Goal: Browse casually

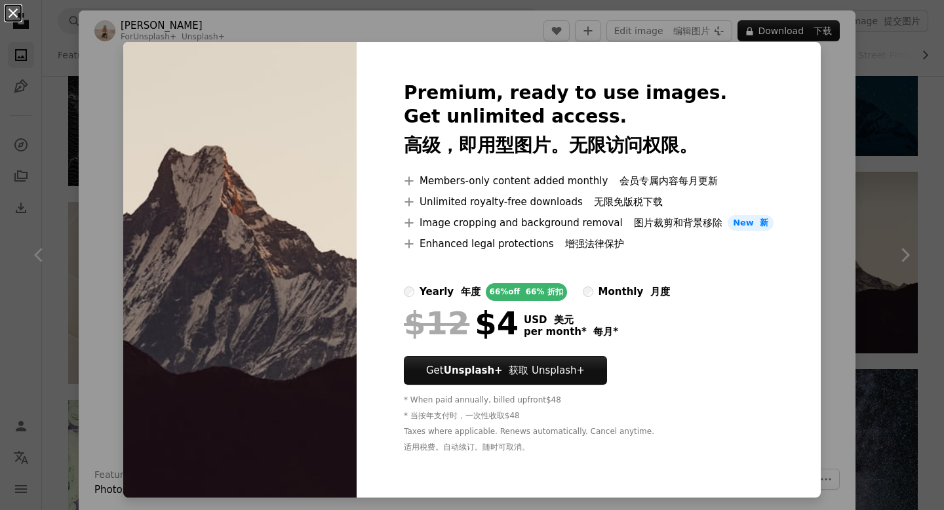
click at [6, 14] on button "An X shape" at bounding box center [13, 13] width 16 height 16
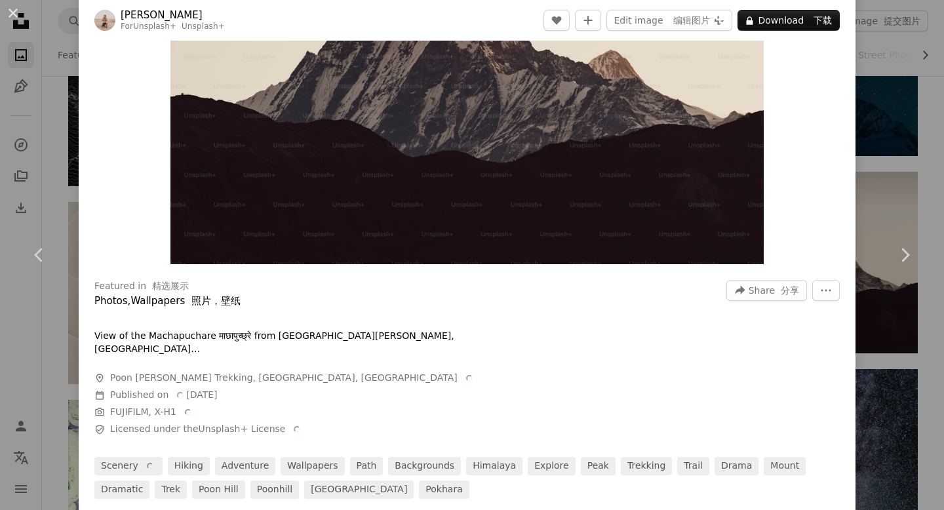
scroll to position [189, 0]
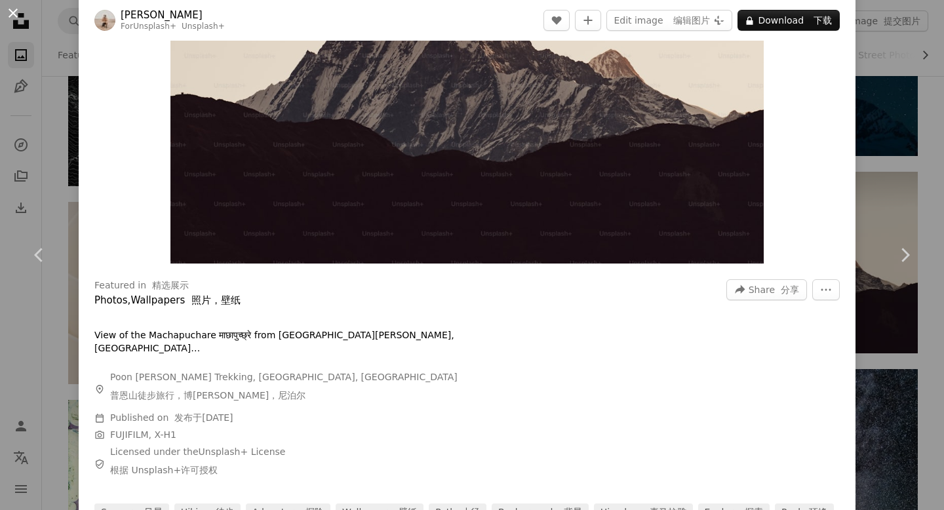
click at [13, 14] on button "An X shape" at bounding box center [13, 13] width 16 height 16
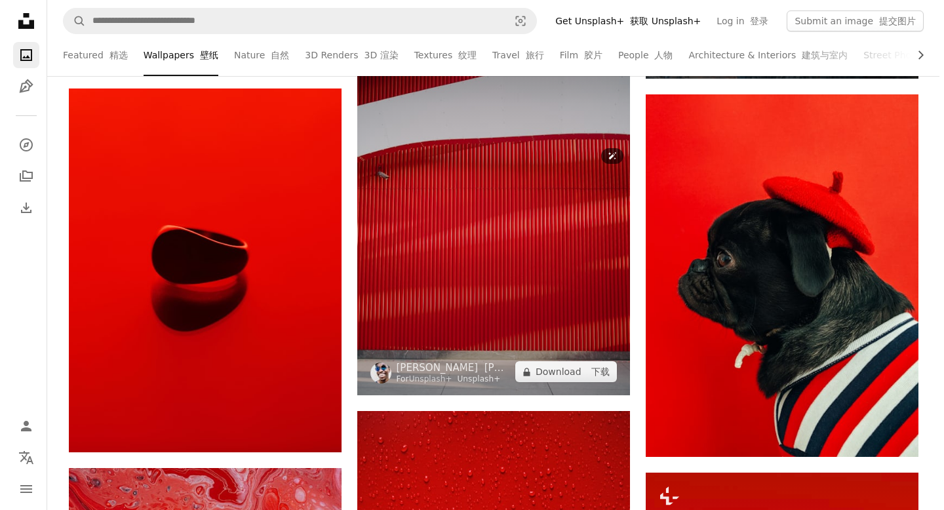
scroll to position [15386, 0]
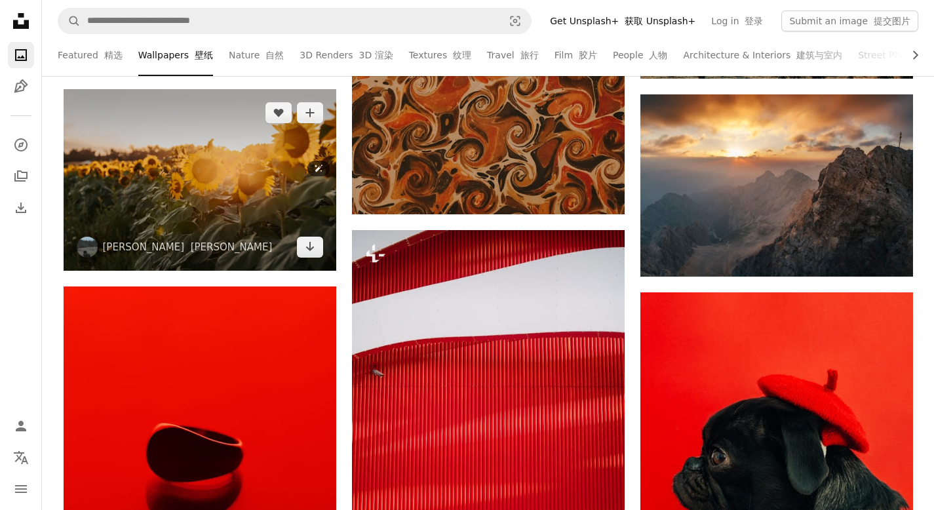
click at [201, 185] on img at bounding box center [200, 180] width 273 height 182
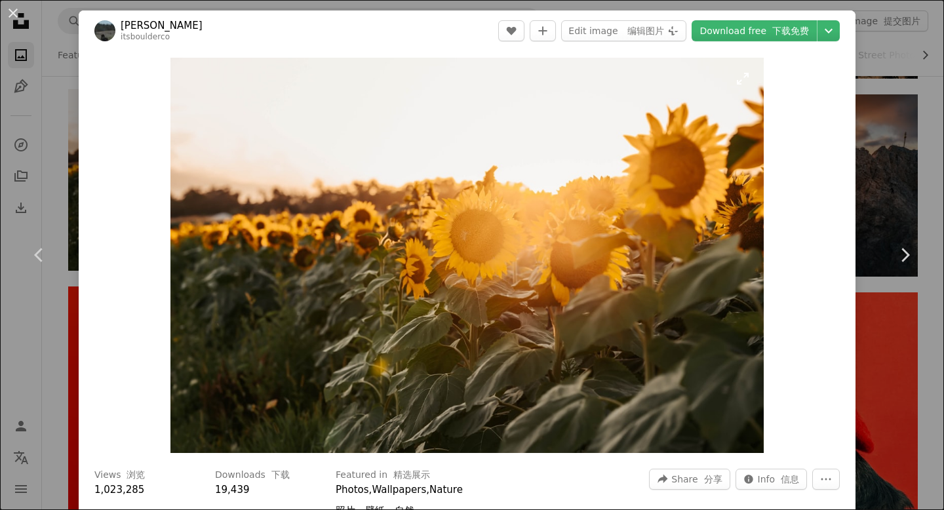
click at [500, 267] on img "Zoom in on this image" at bounding box center [466, 255] width 593 height 395
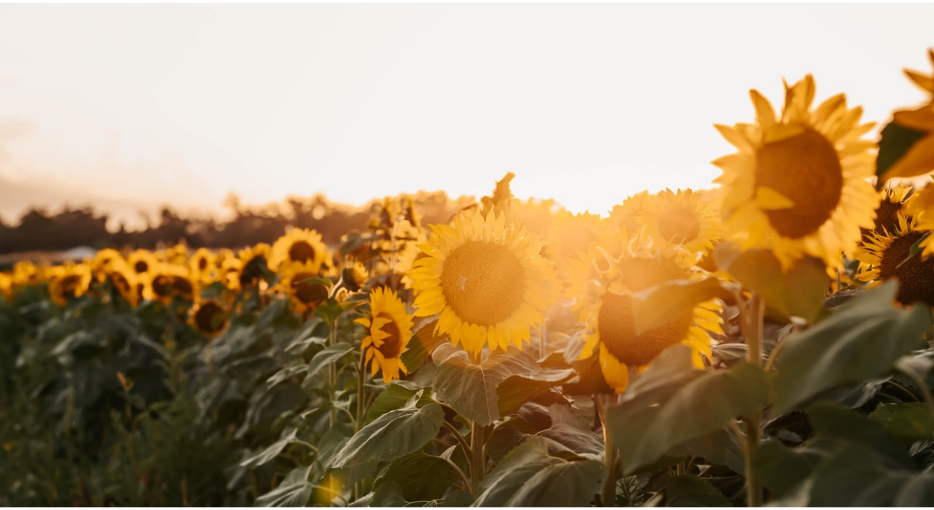
scroll to position [54, 0]
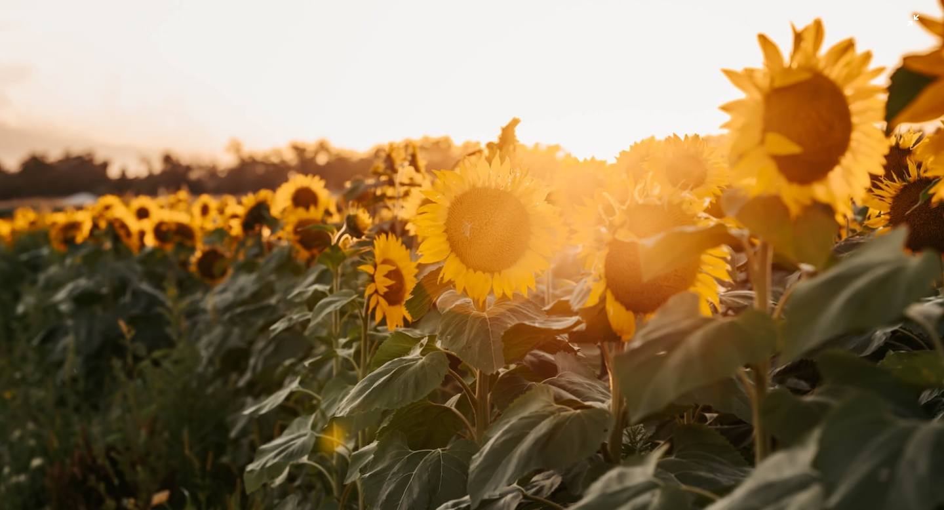
click at [405, 210] on img "Zoom out on this image" at bounding box center [471, 261] width 945 height 630
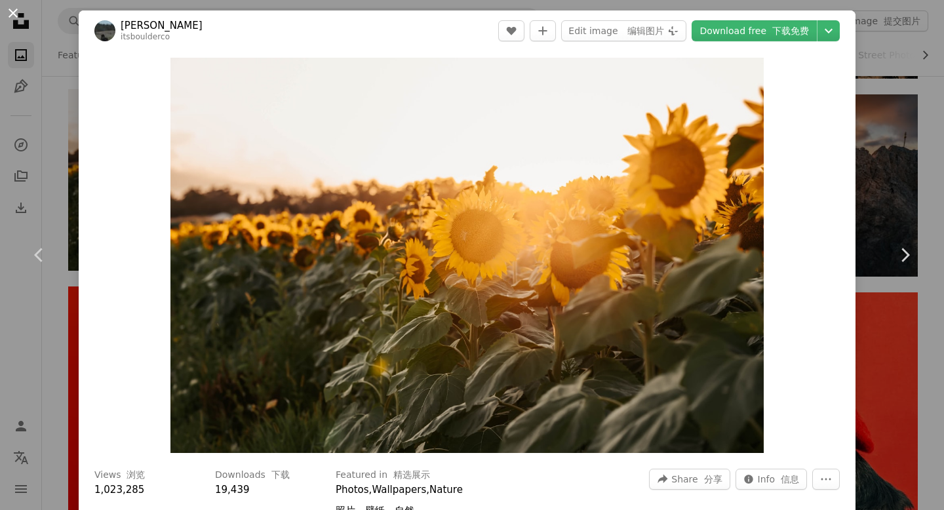
click at [10, 14] on button "An X shape" at bounding box center [13, 13] width 16 height 16
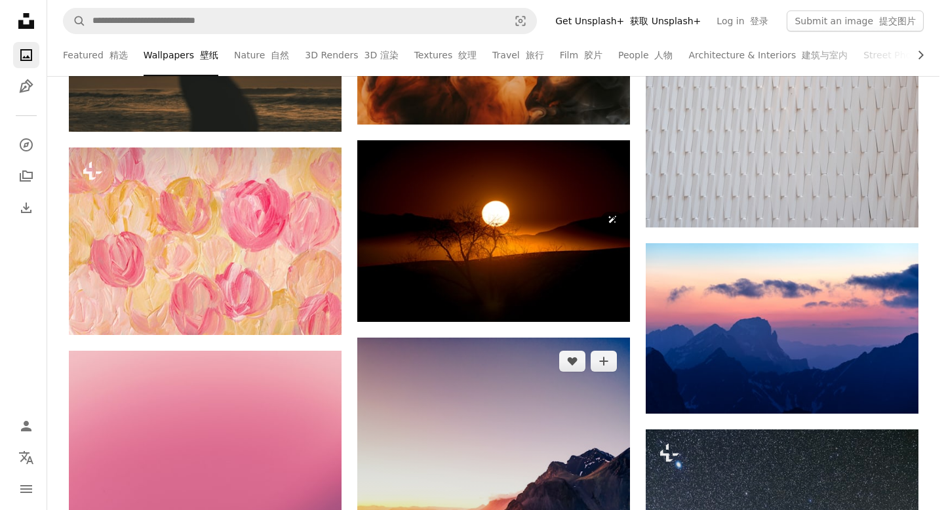
scroll to position [18649, 0]
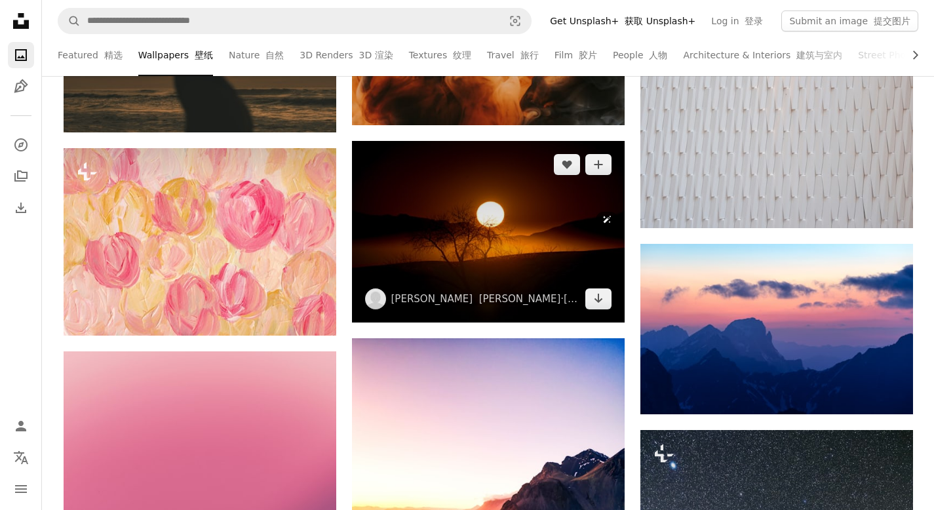
click at [476, 230] on img at bounding box center [488, 232] width 273 height 182
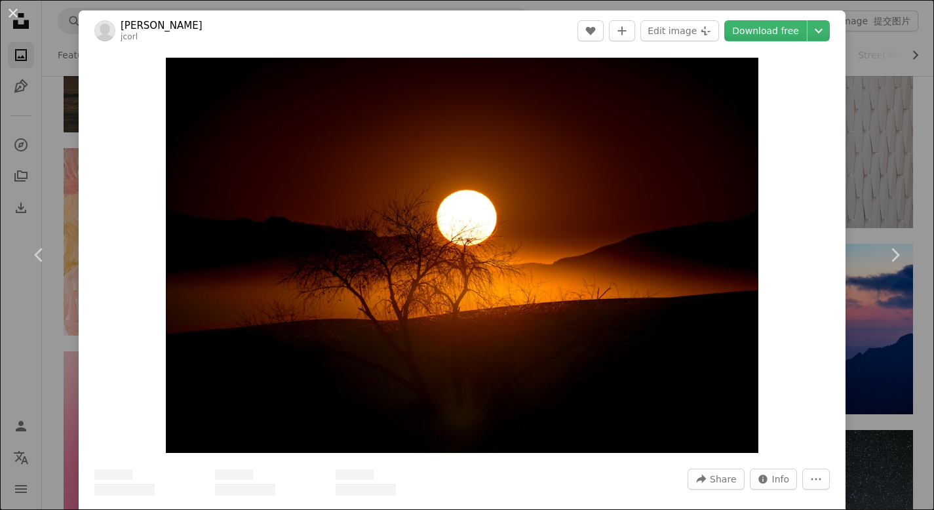
click at [476, 230] on img "Zoom in on this image" at bounding box center [462, 255] width 592 height 395
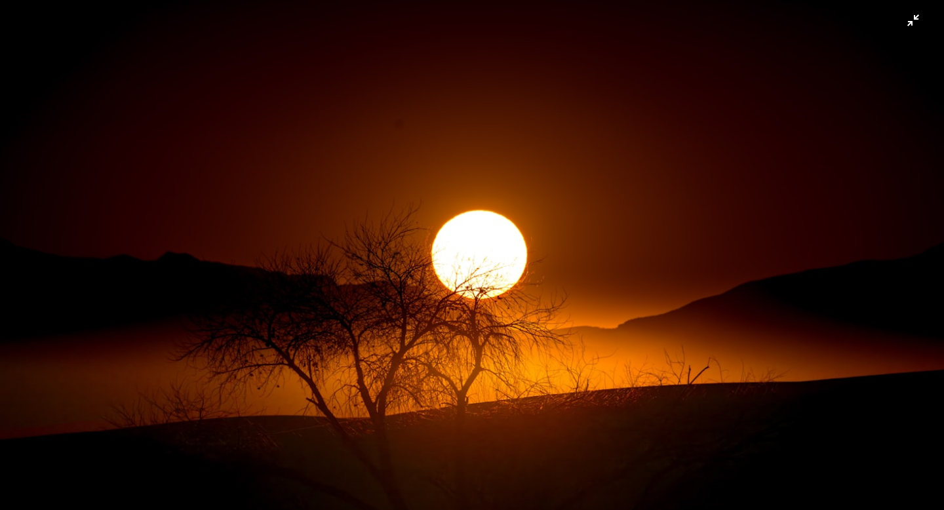
click at [363, 140] on img "Zoom out on this image" at bounding box center [471, 314] width 945 height 630
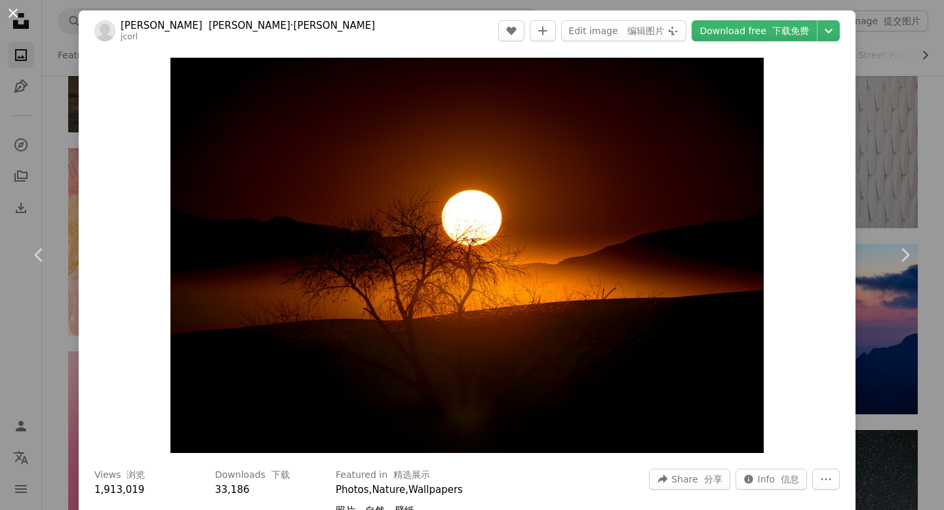
click at [14, 16] on button "An X shape" at bounding box center [13, 13] width 16 height 16
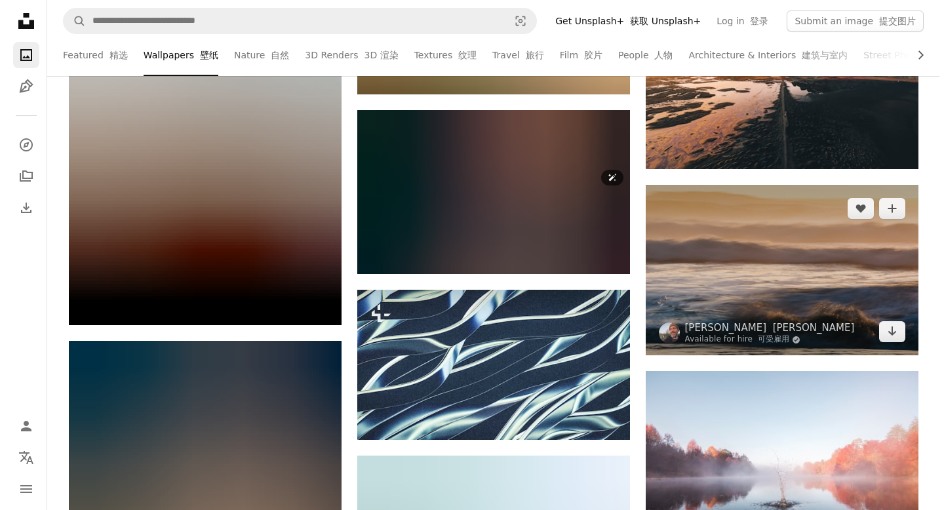
scroll to position [23496, 0]
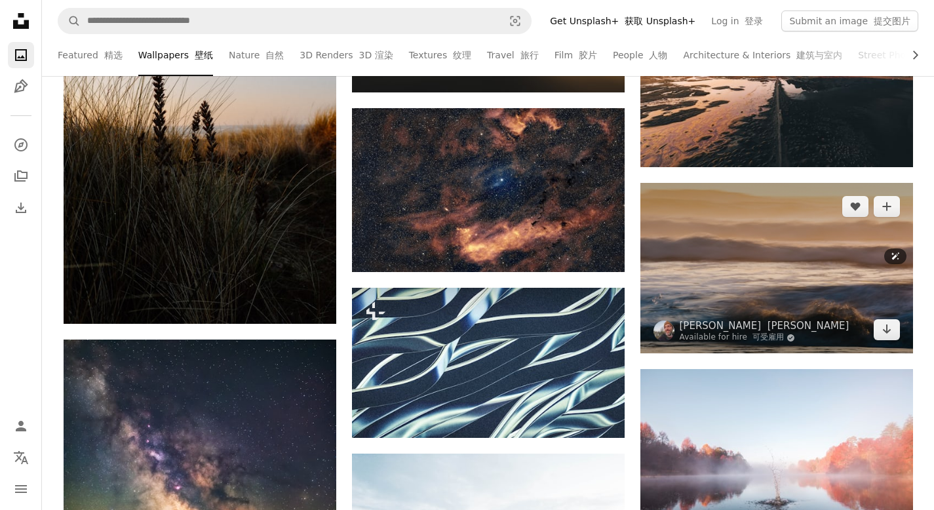
click at [748, 264] on img at bounding box center [776, 268] width 273 height 170
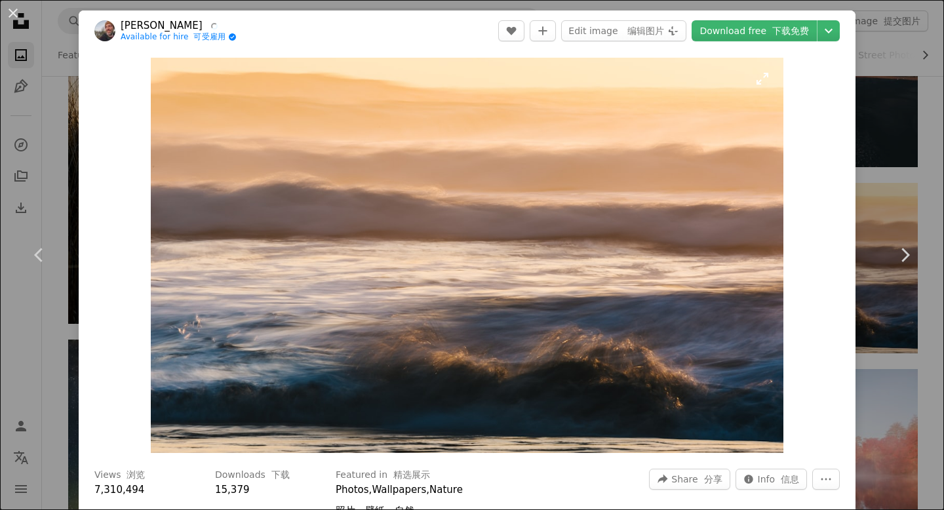
click at [471, 253] on img "Zoom in on this image" at bounding box center [467, 255] width 632 height 395
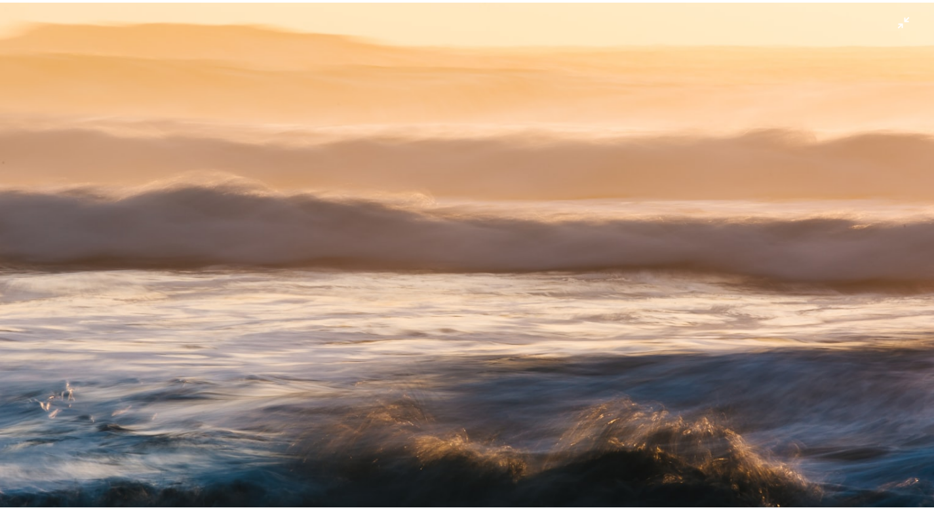
scroll to position [35, 0]
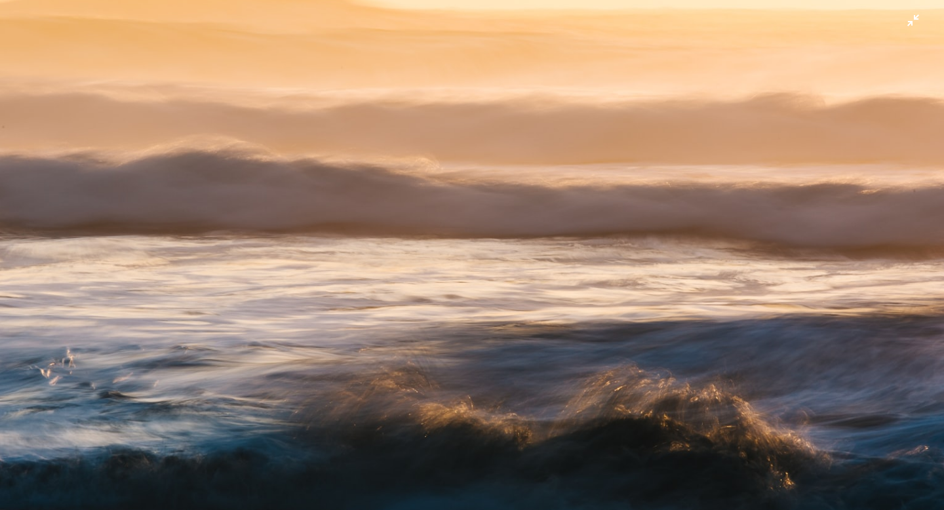
click at [530, 233] on img "Zoom out on this image" at bounding box center [471, 260] width 945 height 590
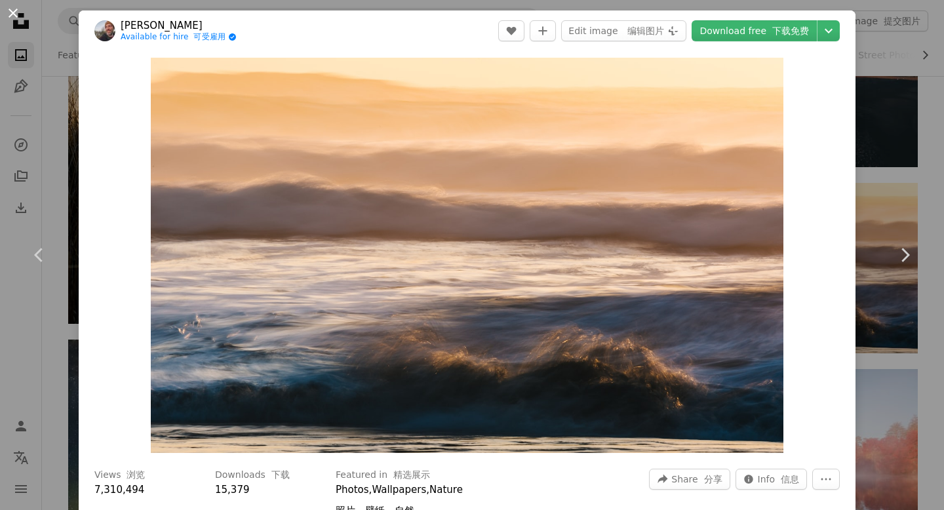
click at [14, 14] on button "An X shape" at bounding box center [13, 13] width 16 height 16
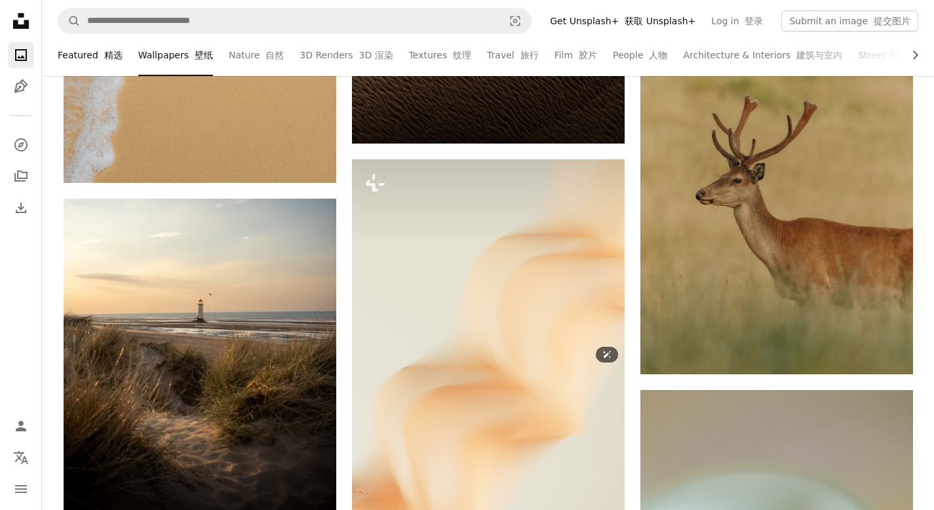
scroll to position [31781, 0]
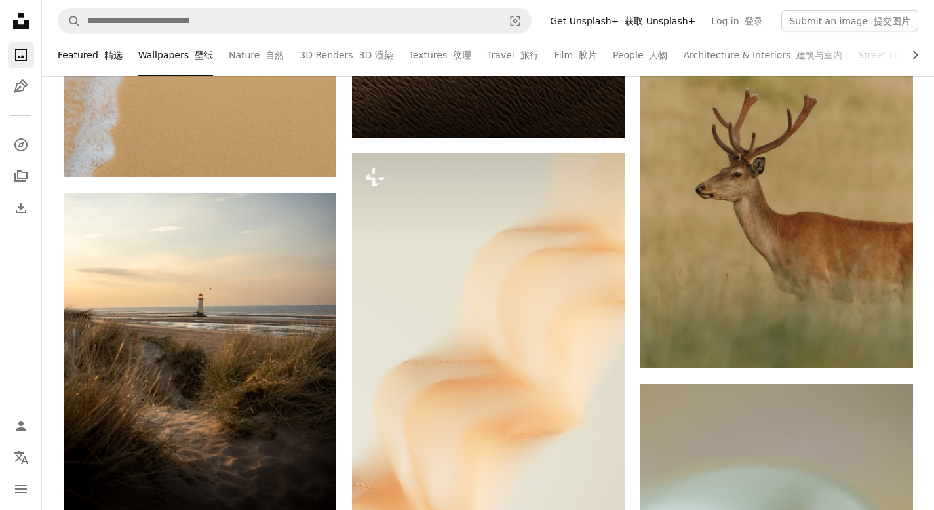
click at [91, 54] on link "Featured 精选" at bounding box center [90, 55] width 65 height 42
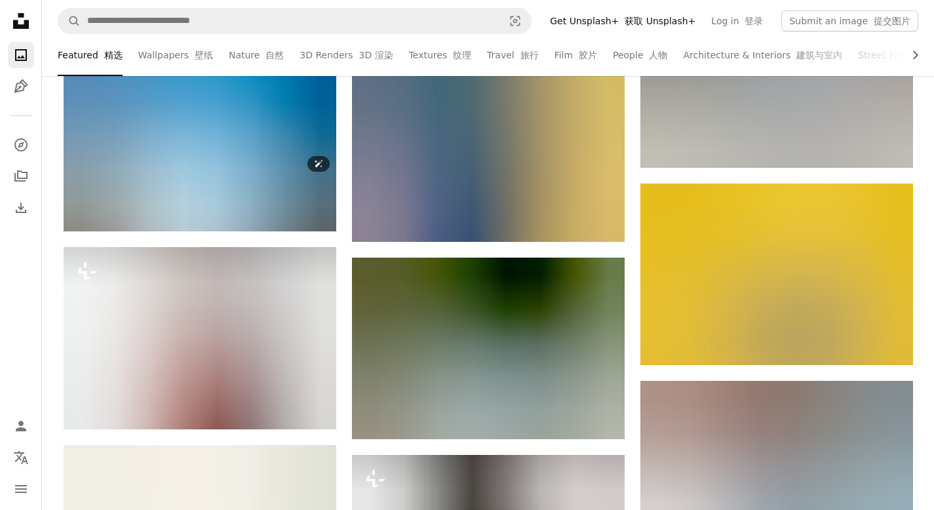
scroll to position [4412, 0]
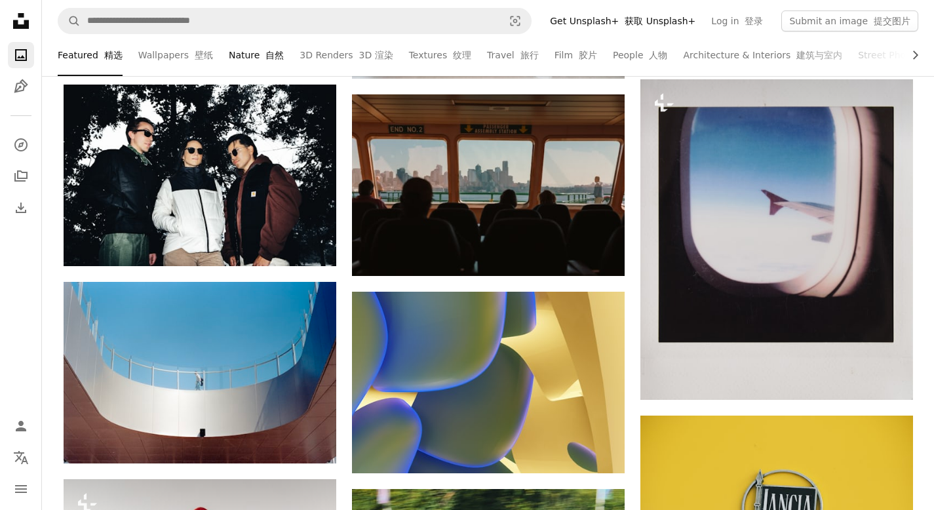
click at [248, 49] on link "Nature 自然" at bounding box center [256, 55] width 55 height 42
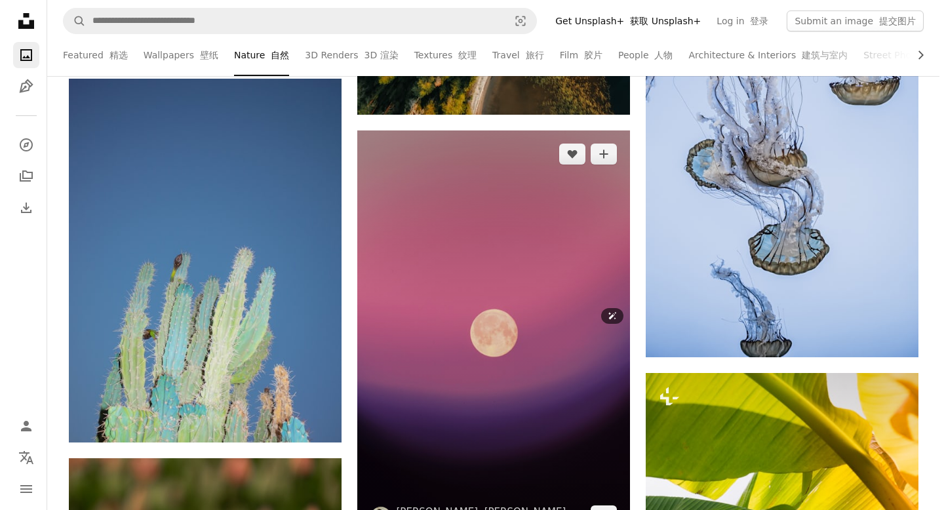
scroll to position [12570, 0]
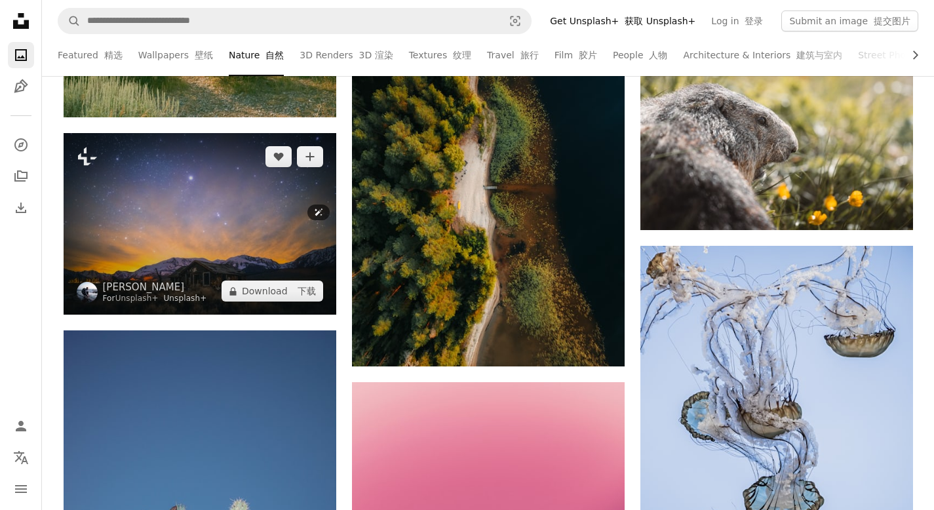
click at [230, 214] on img at bounding box center [200, 224] width 273 height 182
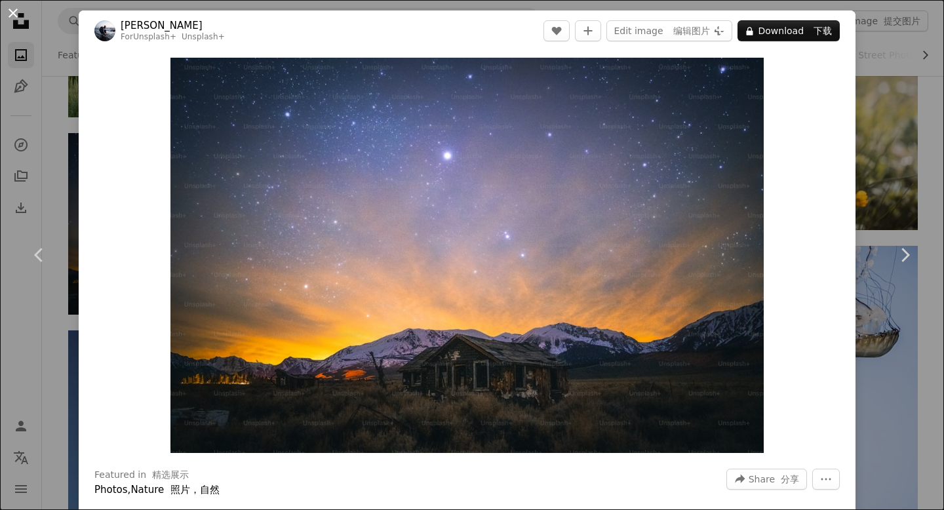
click at [12, 16] on button "An X shape" at bounding box center [13, 13] width 16 height 16
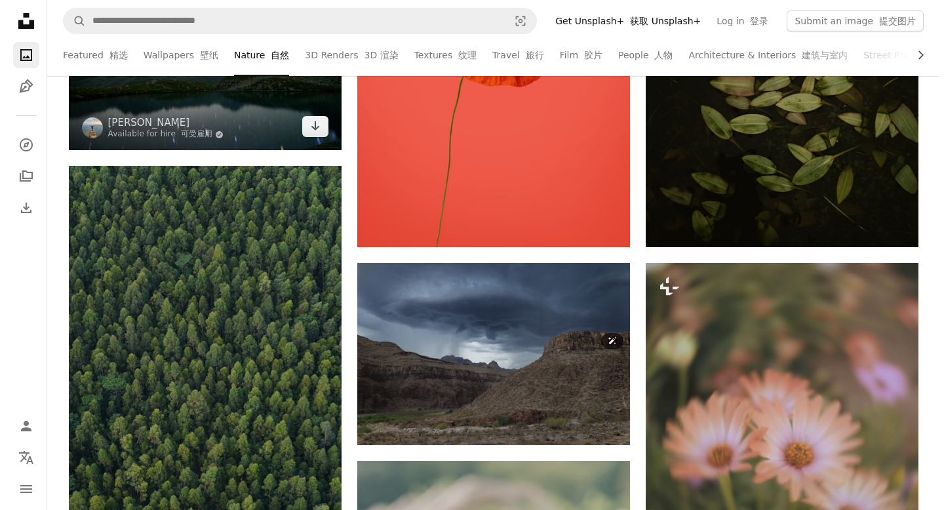
scroll to position [13606, 0]
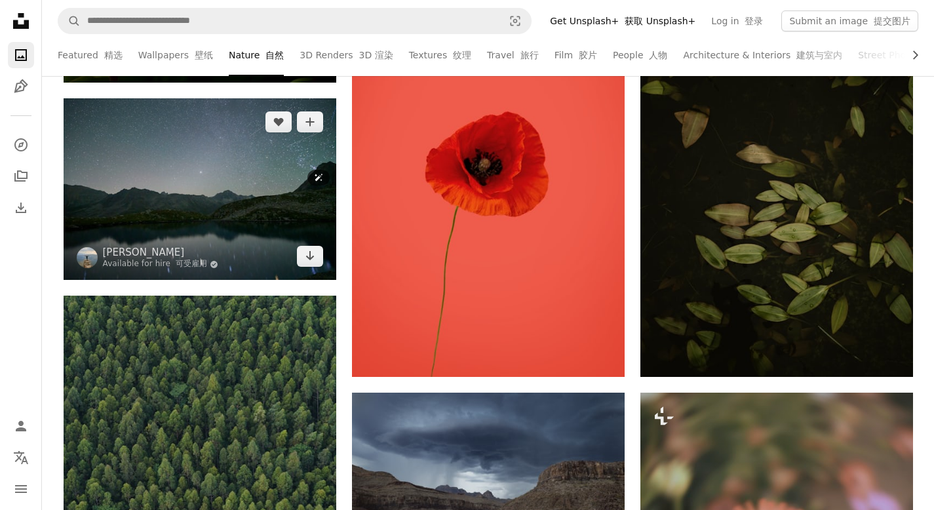
click at [218, 204] on img at bounding box center [200, 189] width 273 height 182
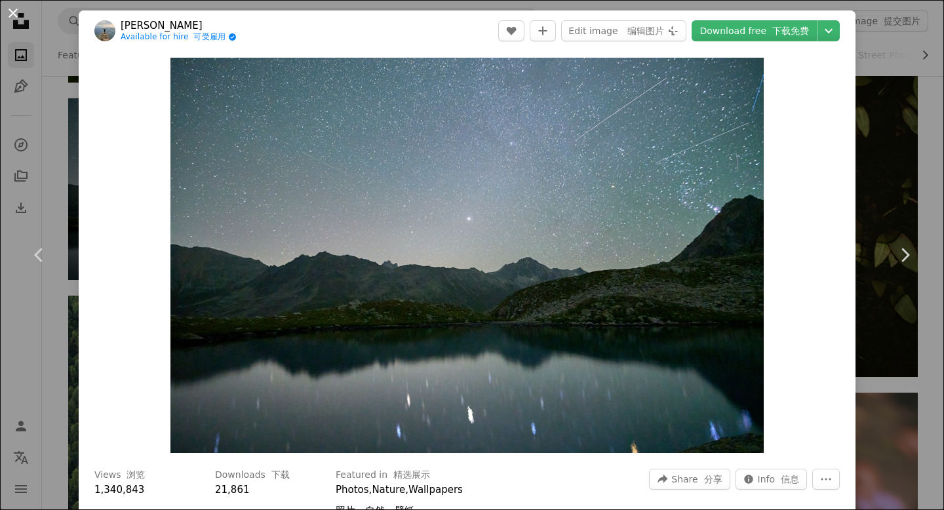
click at [11, 12] on button "An X shape" at bounding box center [13, 13] width 16 height 16
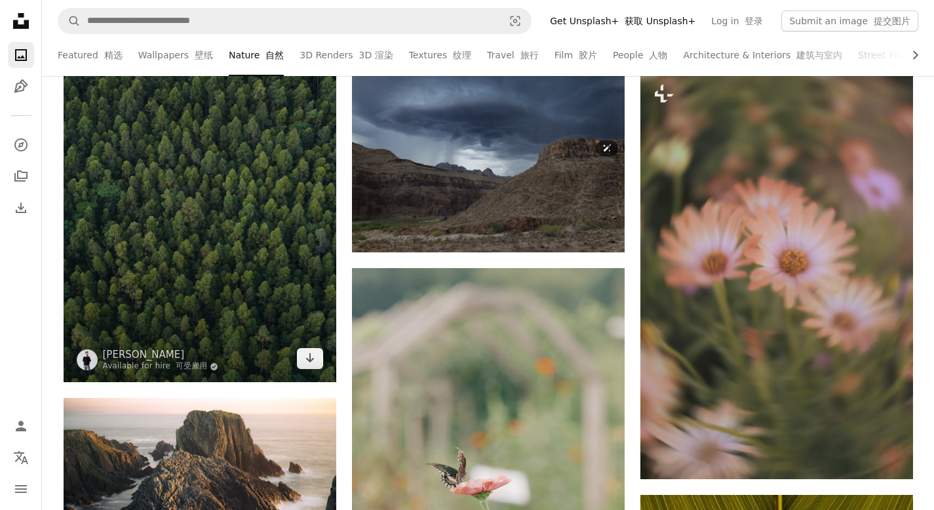
scroll to position [13926, 0]
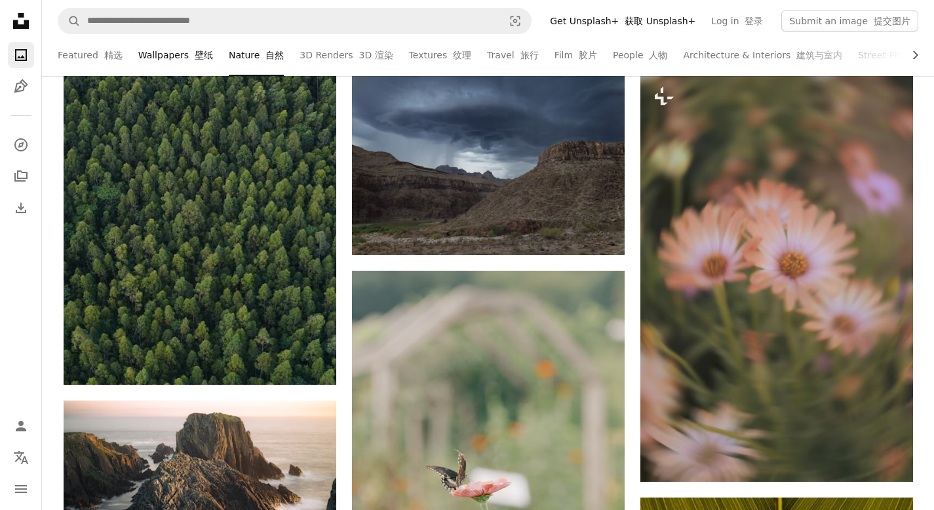
click at [174, 52] on link "Wallpapers 壁纸" at bounding box center [175, 55] width 75 height 42
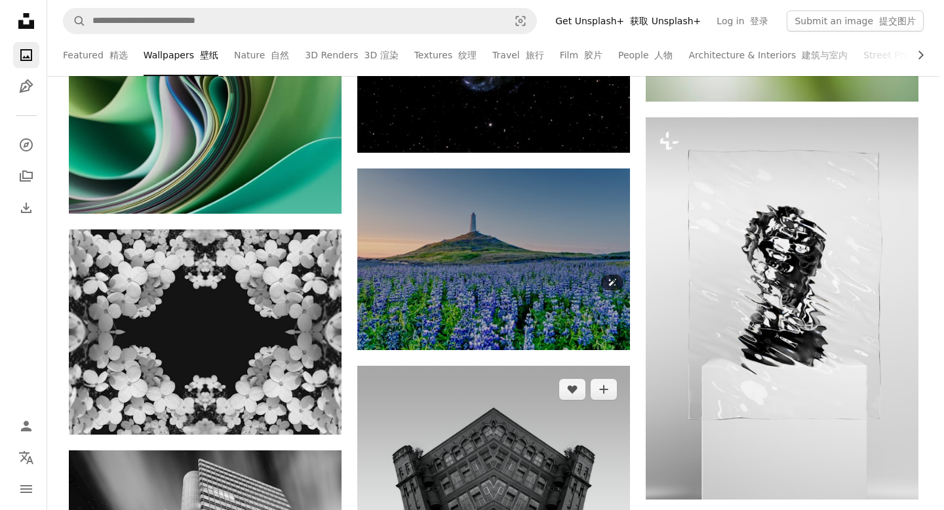
scroll to position [34563, 0]
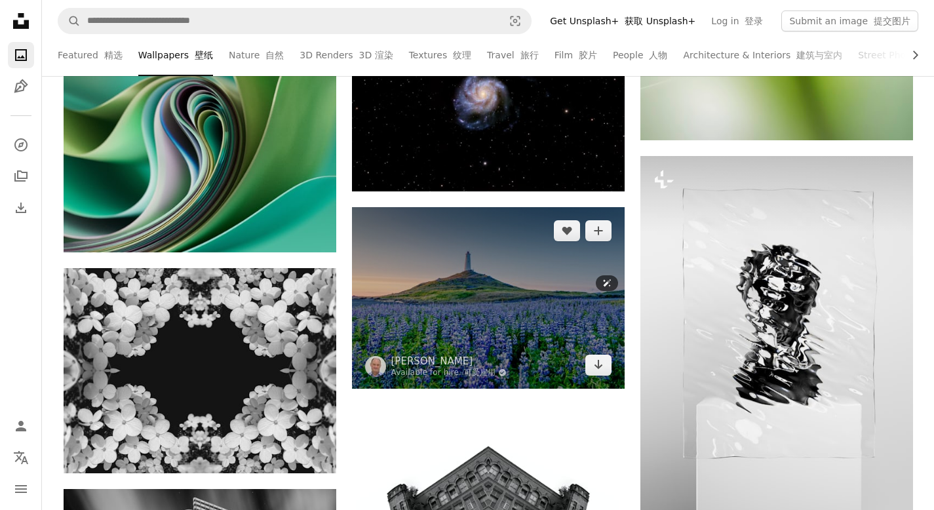
click at [510, 280] on img at bounding box center [488, 298] width 273 height 182
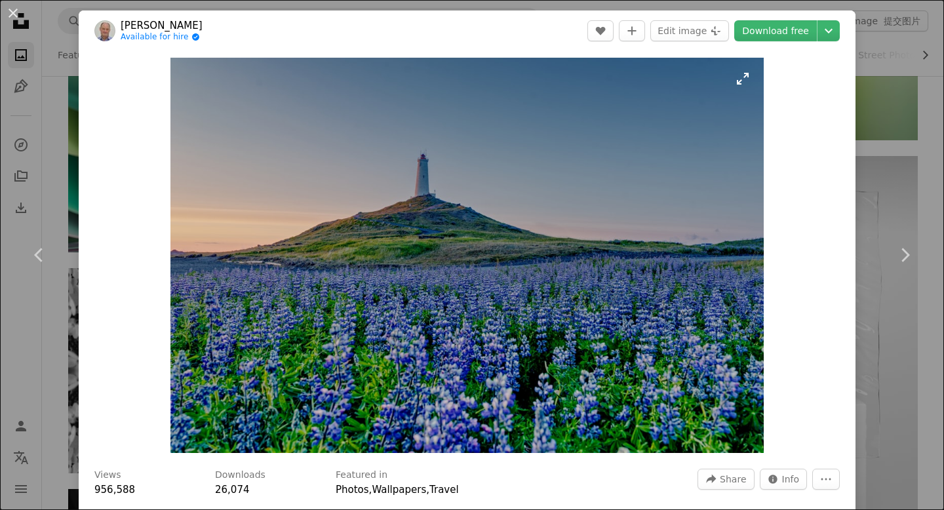
click at [503, 284] on img "Zoom in on this image" at bounding box center [466, 255] width 593 height 395
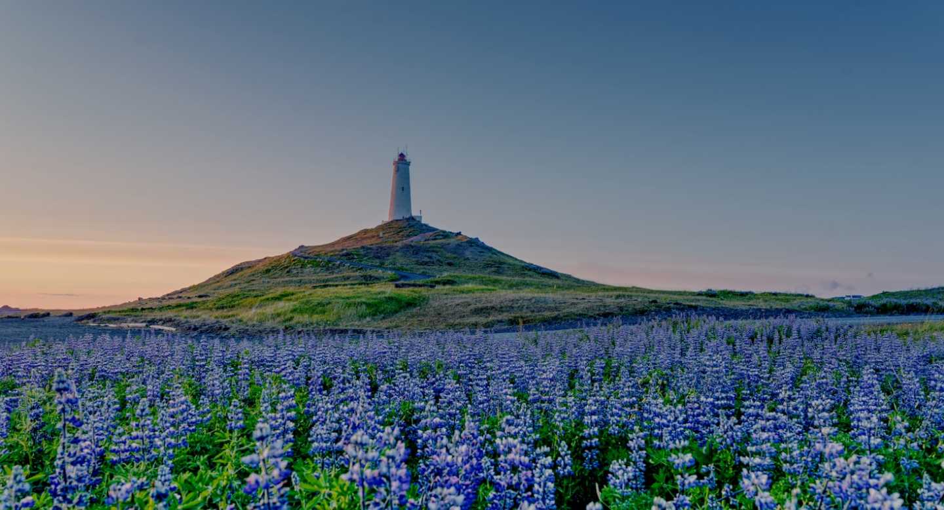
scroll to position [54, 0]
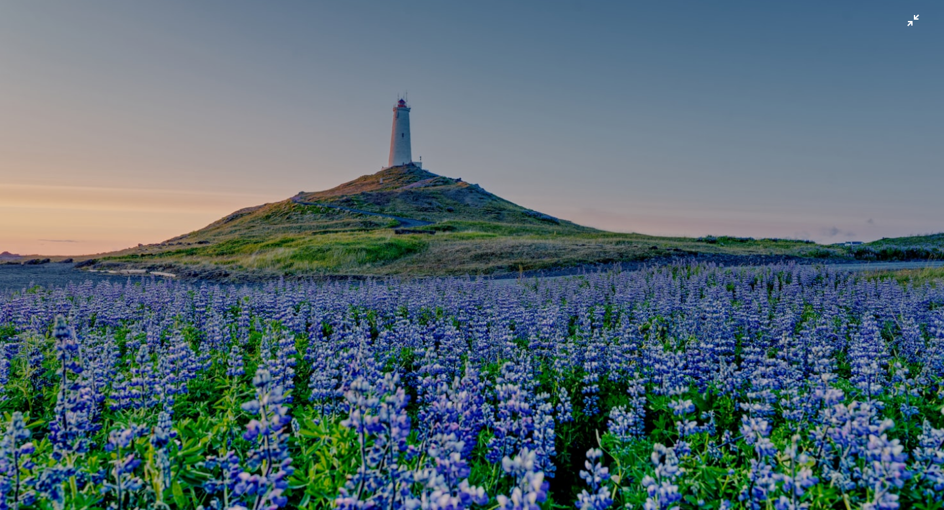
click at [502, 285] on img "Zoom out on this image" at bounding box center [471, 261] width 945 height 630
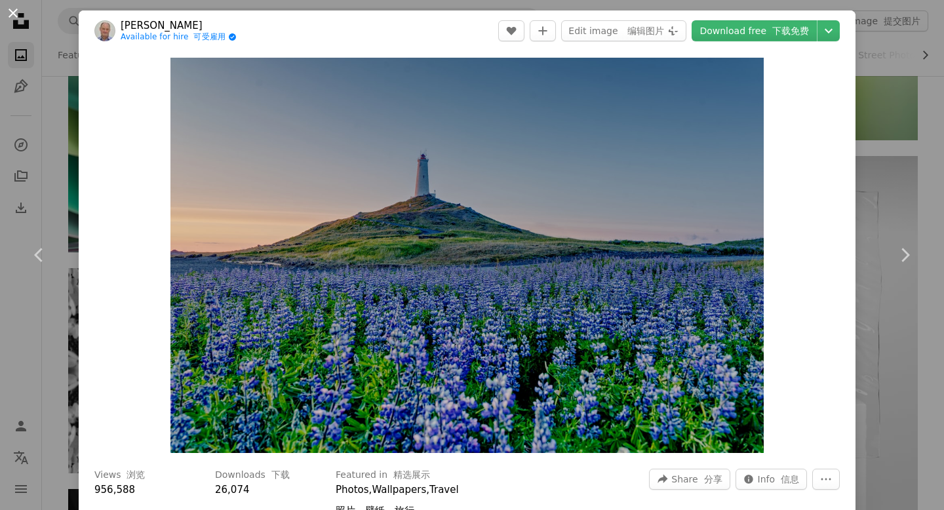
click at [13, 10] on button "An X shape" at bounding box center [13, 13] width 16 height 16
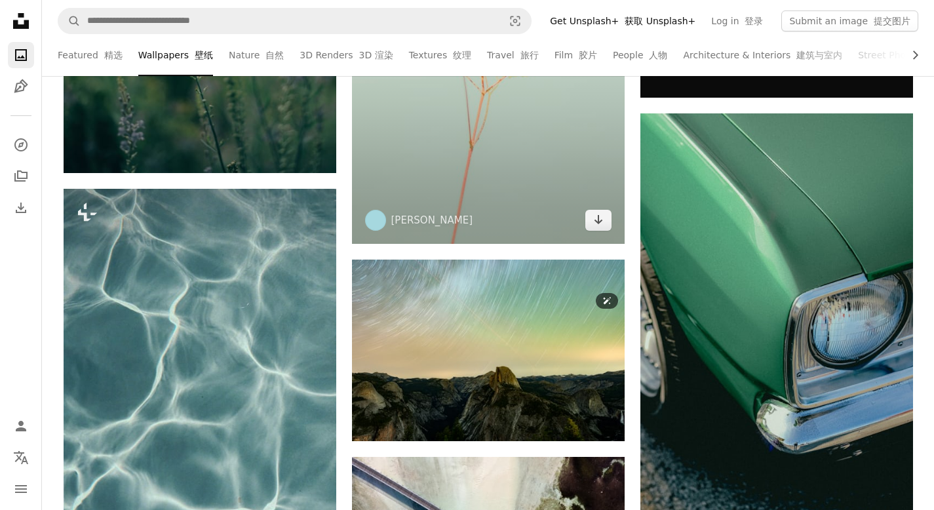
scroll to position [38347, 0]
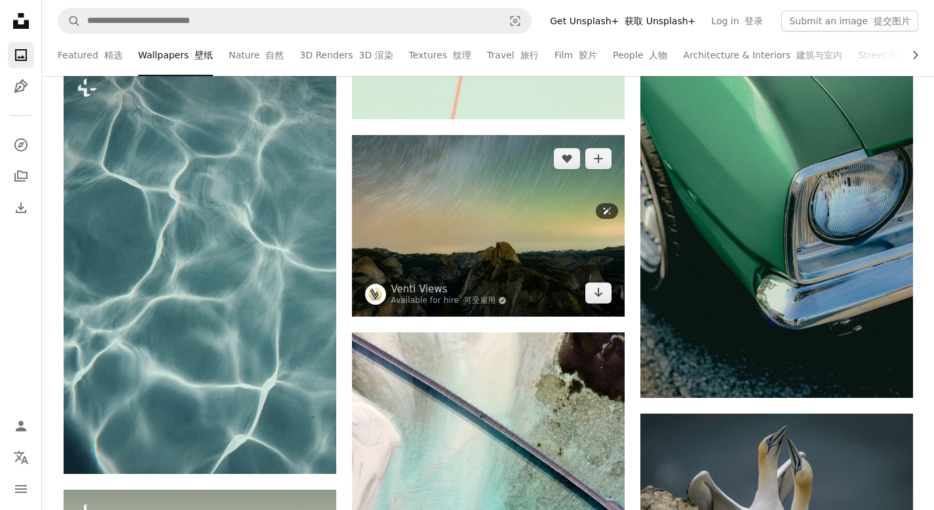
click at [494, 212] on img at bounding box center [488, 226] width 273 height 182
click at [486, 213] on img at bounding box center [488, 226] width 273 height 182
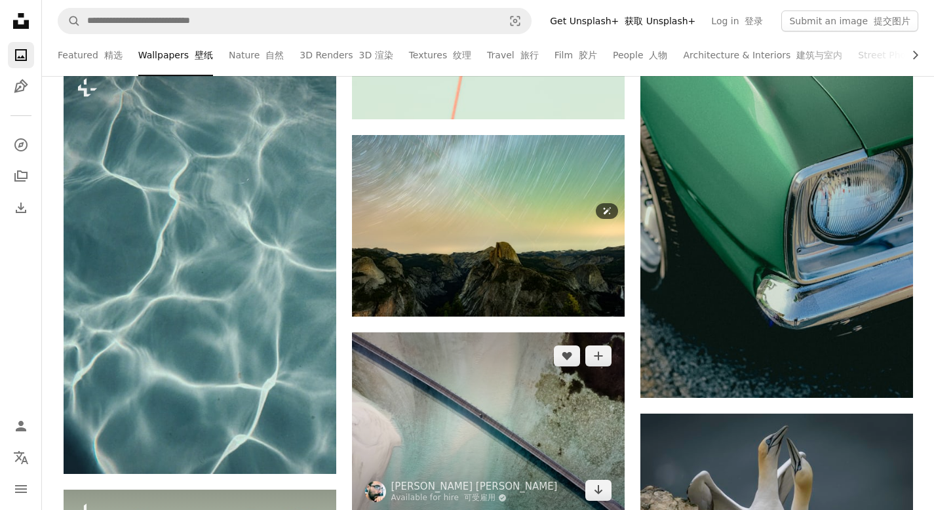
click at [460, 332] on img at bounding box center [488, 423] width 273 height 182
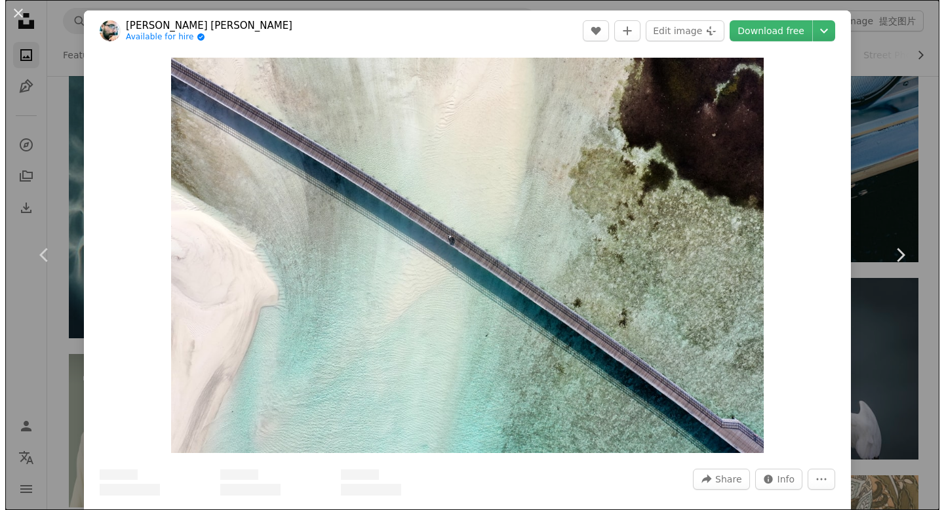
scroll to position [39220, 0]
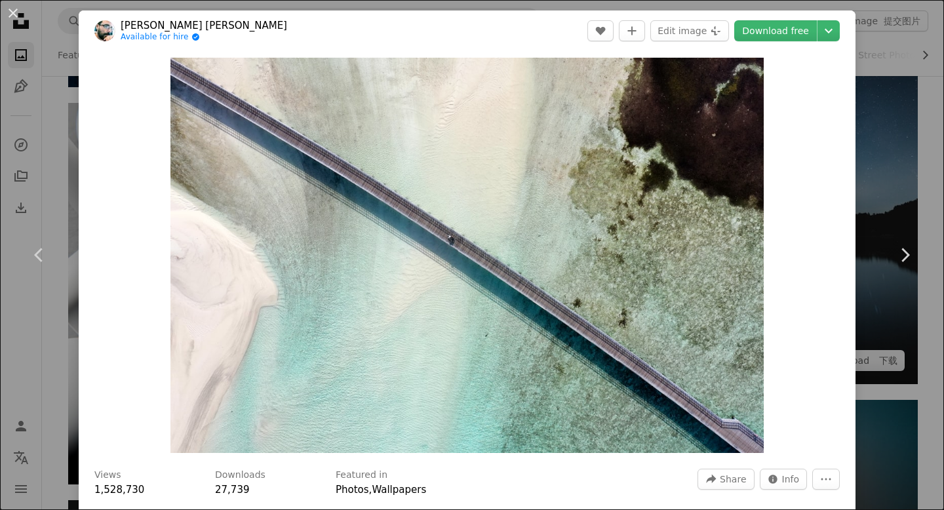
click at [16, 14] on button "An X shape" at bounding box center [13, 13] width 16 height 16
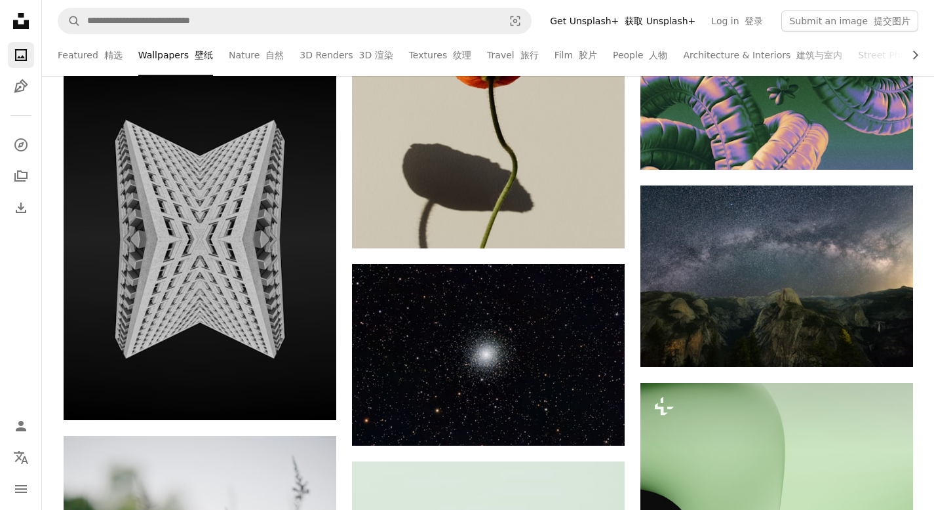
scroll to position [37587, 0]
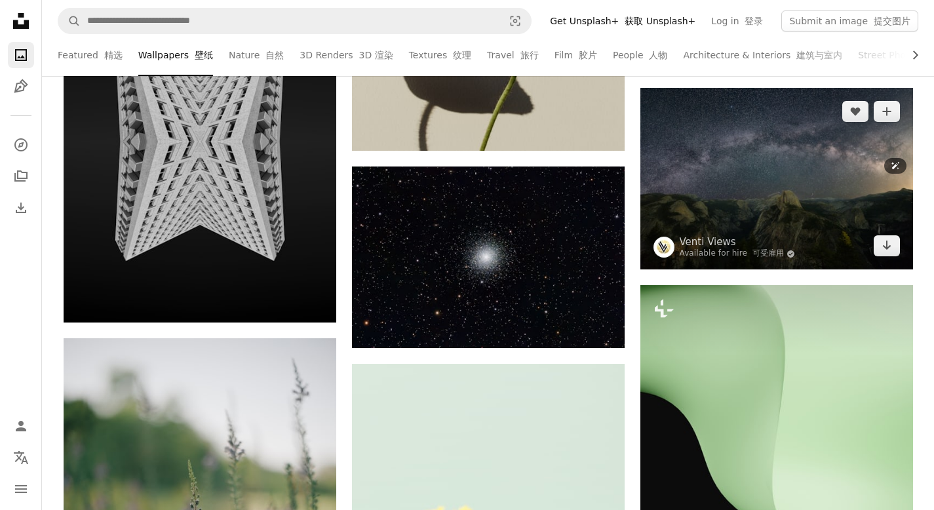
click at [758, 201] on img at bounding box center [776, 179] width 273 height 182
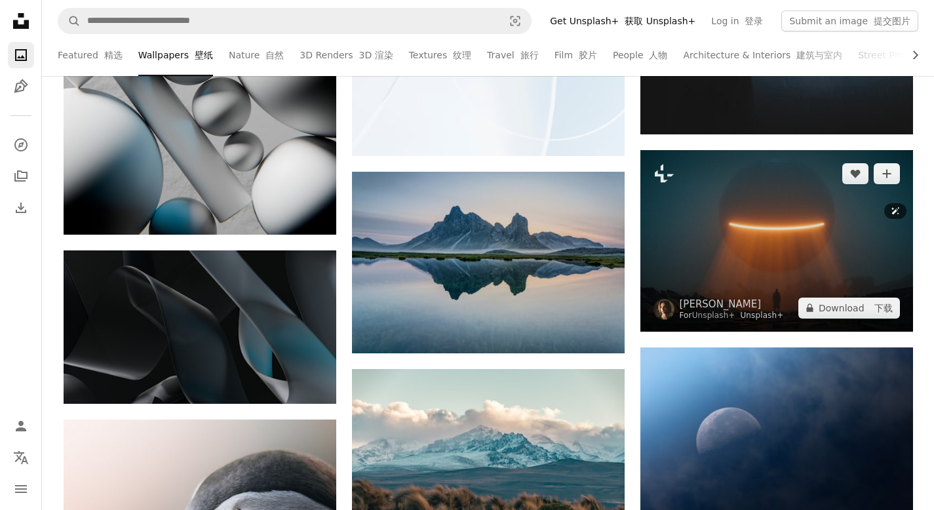
scroll to position [39505, 0]
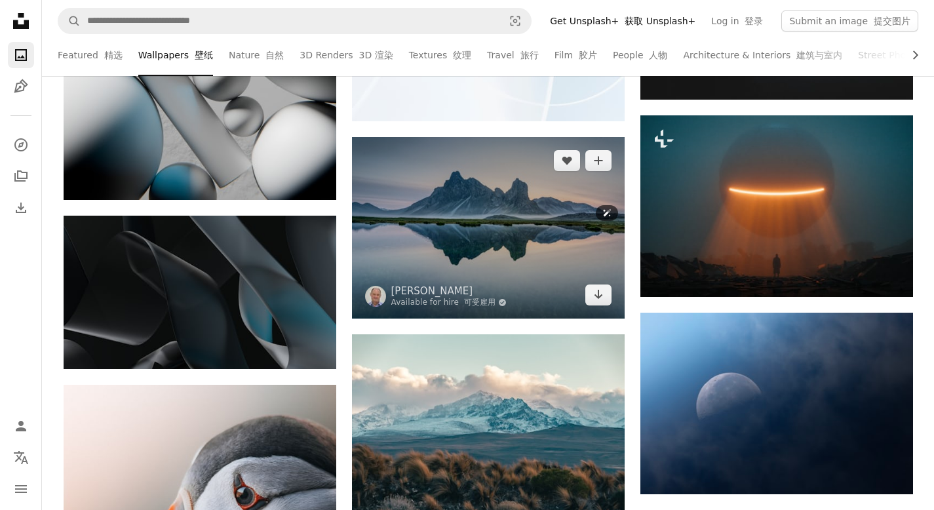
click at [495, 233] on img at bounding box center [488, 228] width 273 height 182
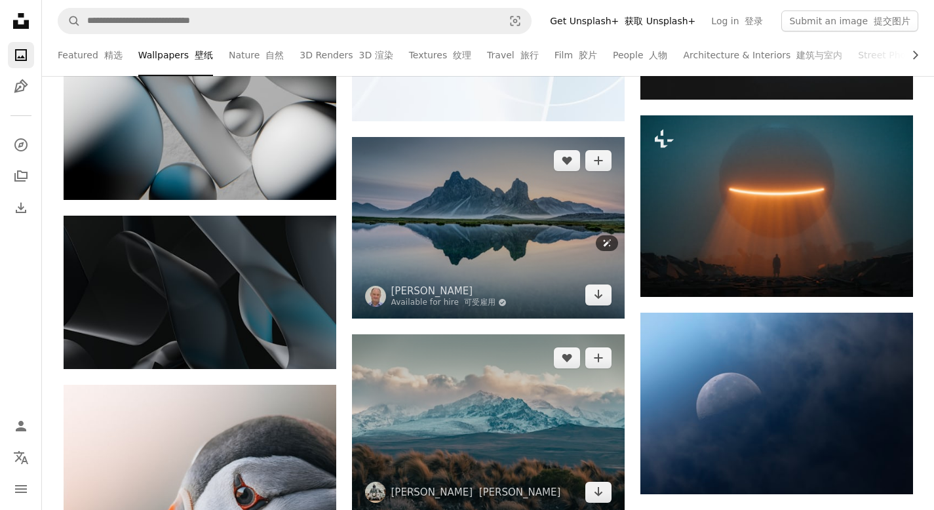
scroll to position [39672, 0]
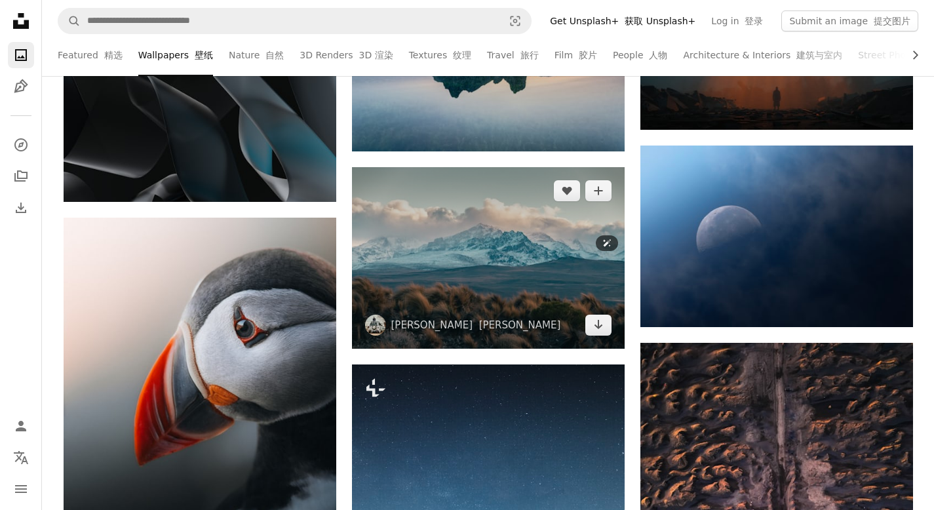
click at [453, 263] on img at bounding box center [488, 258] width 273 height 182
click at [387, 194] on img at bounding box center [488, 258] width 273 height 182
click at [432, 183] on img at bounding box center [488, 258] width 273 height 182
click at [413, 200] on img at bounding box center [488, 258] width 273 height 182
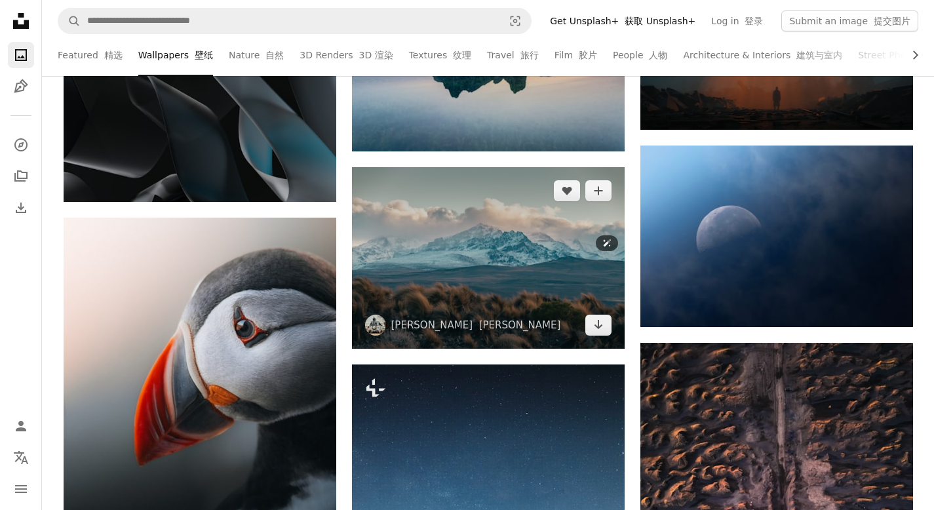
click at [413, 200] on img at bounding box center [488, 258] width 273 height 182
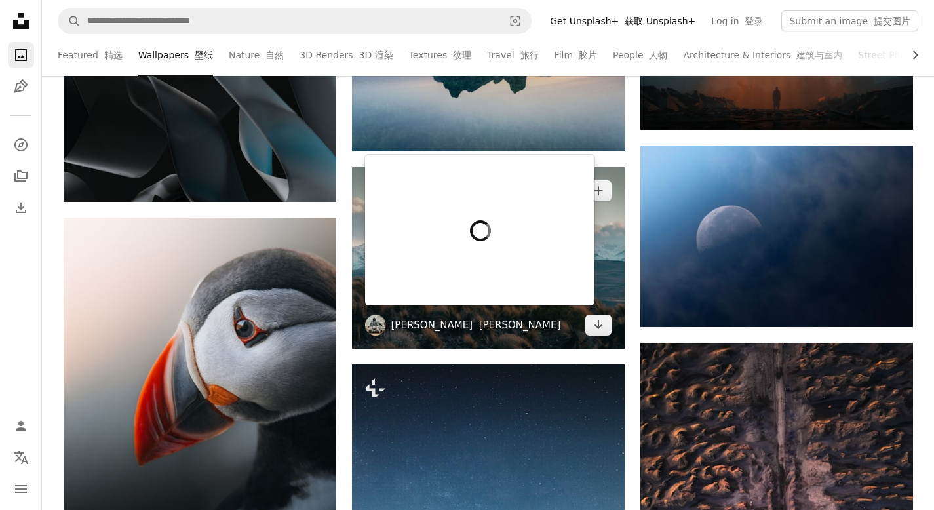
click at [415, 322] on link "[PERSON_NAME][PERSON_NAME]" at bounding box center [476, 324] width 170 height 13
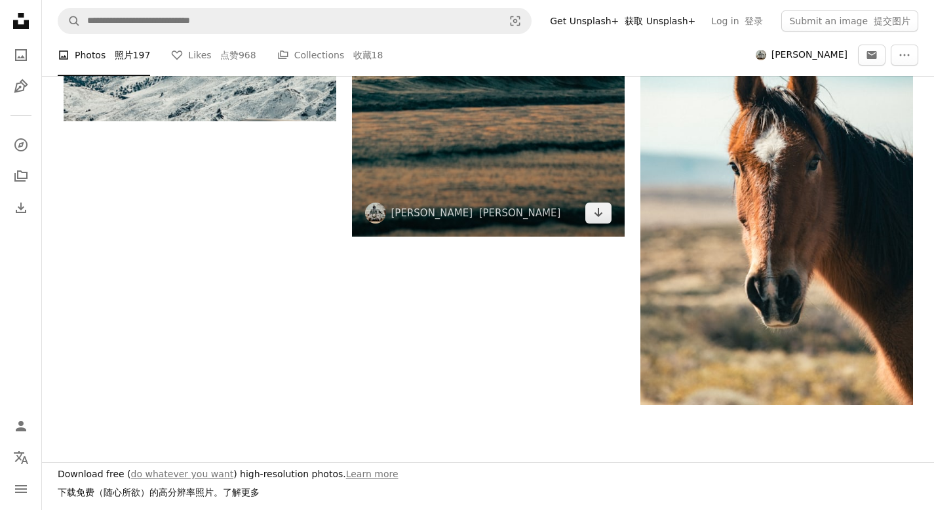
scroll to position [2204, 0]
